Goal: Task Accomplishment & Management: Use online tool/utility

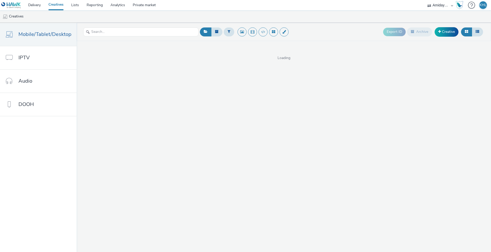
select select "c2295f28-7c96-446f-b279-53c23ee2b854"
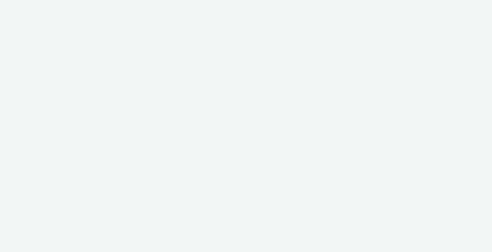
select select "4310a766-52ed-4545-8a97-8c61237a7f46"
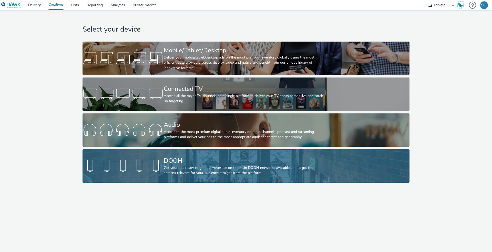
click at [155, 174] on link "DOOH Get your ads ready to go out! Advertise on the main DOOH networks availabl…" at bounding box center [246, 165] width 327 height 33
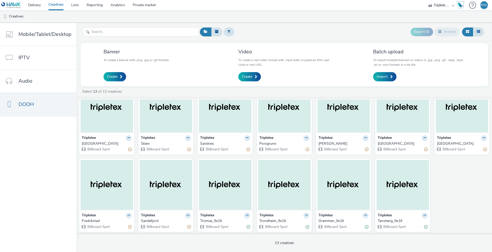
scroll to position [21, 0]
click at [114, 122] on img at bounding box center [107, 108] width 53 height 50
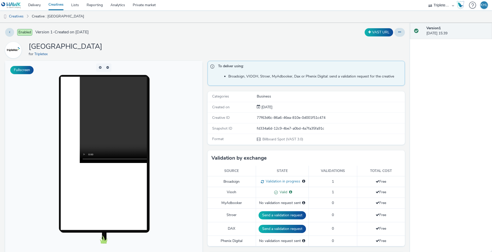
click at [103, 118] on video at bounding box center [166, 120] width 172 height 86
click at [85, 159] on video at bounding box center [166, 120] width 172 height 86
click at [59, 3] on link "Creatives" at bounding box center [56, 5] width 23 height 10
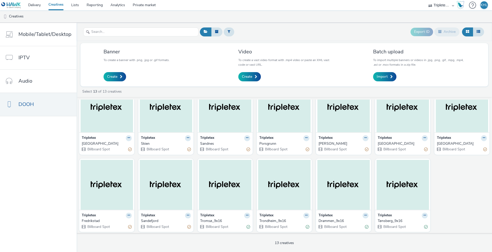
scroll to position [21, 0]
click at [403, 193] on img at bounding box center [403, 185] width 53 height 50
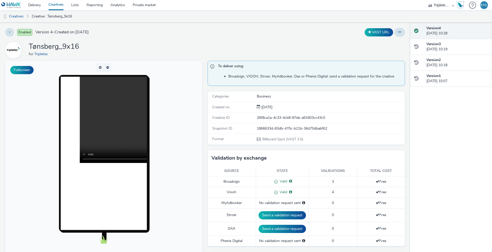
click at [108, 119] on video at bounding box center [166, 120] width 172 height 86
drag, startPoint x: 103, startPoint y: 160, endPoint x: 111, endPoint y: 159, distance: 8.3
click at [111, 159] on video at bounding box center [166, 120] width 172 height 86
click at [55, 5] on link "Creatives" at bounding box center [56, 5] width 23 height 10
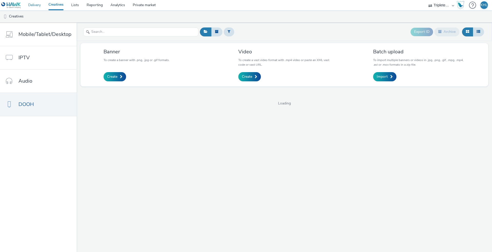
click at [38, 3] on link "Delivery" at bounding box center [34, 5] width 20 height 10
